Goal: Navigation & Orientation: Find specific page/section

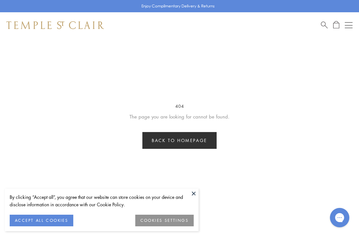
click at [208, 139] on link "Back to homepage" at bounding box center [179, 140] width 74 height 17
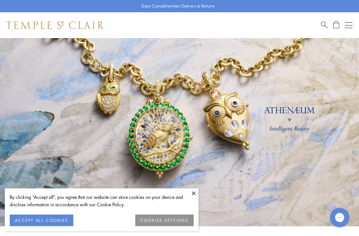
scroll to position [22, 0]
click at [197, 198] on button at bounding box center [194, 194] width 10 height 10
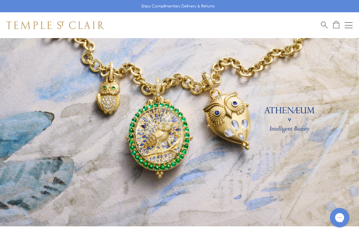
click at [350, 24] on button "Open navigation" at bounding box center [349, 25] width 8 height 8
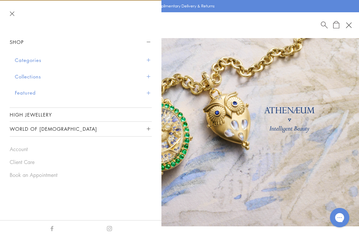
click at [53, 64] on button "Categories" at bounding box center [83, 60] width 137 height 16
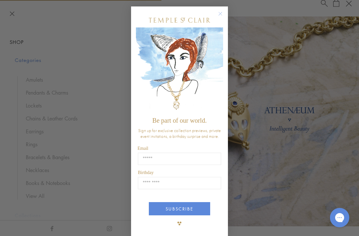
click at [219, 18] on circle "Close dialog" at bounding box center [221, 14] width 8 height 8
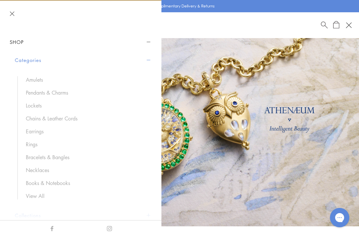
click at [34, 146] on link "Rings" at bounding box center [86, 144] width 120 height 7
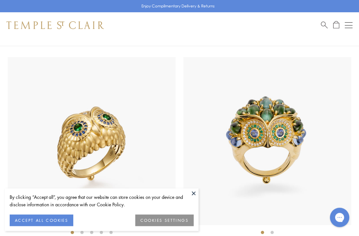
scroll to position [61, 0]
click at [194, 198] on button at bounding box center [194, 194] width 10 height 10
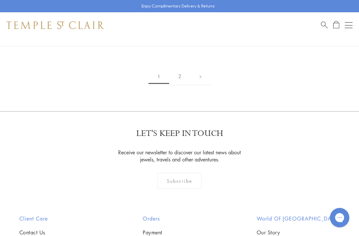
scroll to position [5289, 0]
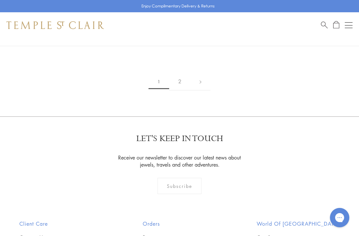
click at [204, 73] on link at bounding box center [201, 82] width 20 height 18
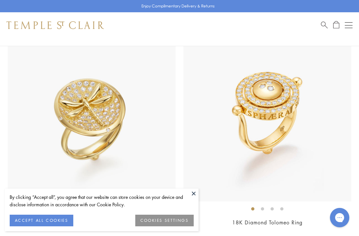
scroll to position [739, 0]
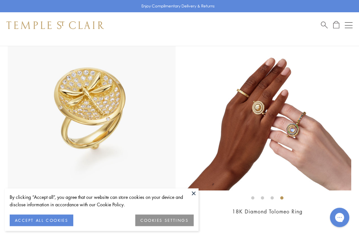
click at [350, 26] on button "Open navigation" at bounding box center [349, 25] width 8 height 8
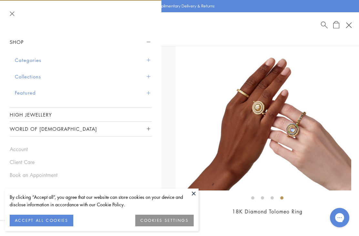
click at [51, 221] on button "ACCEPT ALL COOKIES" at bounding box center [42, 221] width 64 height 12
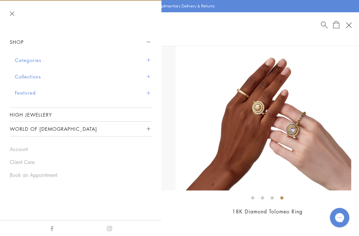
click at [38, 61] on button "Categories" at bounding box center [83, 60] width 137 height 16
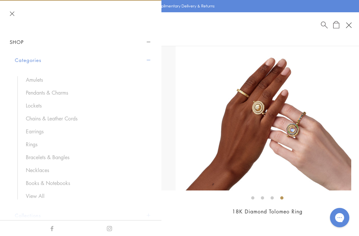
click at [42, 171] on link "Necklaces" at bounding box center [86, 170] width 120 height 7
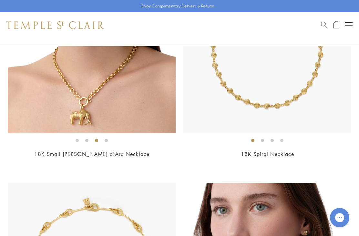
scroll to position [4077, 0]
